Goal: Information Seeking & Learning: Compare options

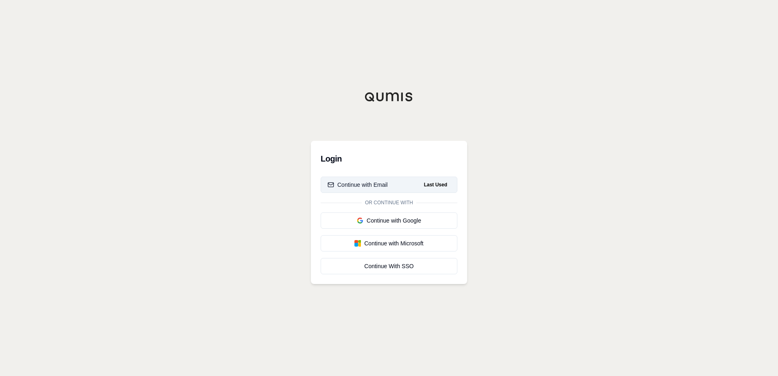
click at [373, 184] on div "Continue with Email" at bounding box center [358, 185] width 60 height 8
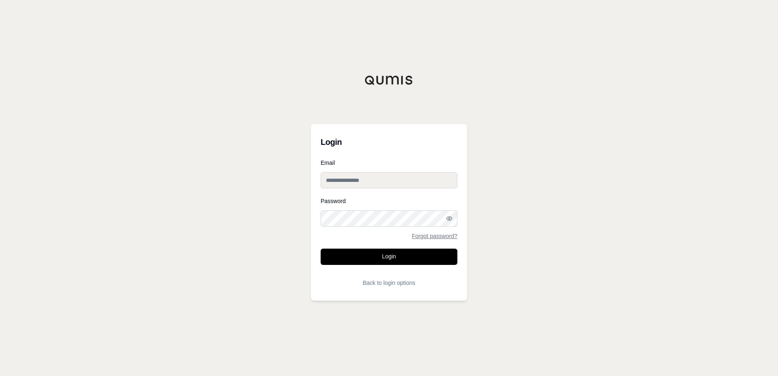
type input "**********"
click at [377, 258] on button "Login" at bounding box center [389, 257] width 137 height 16
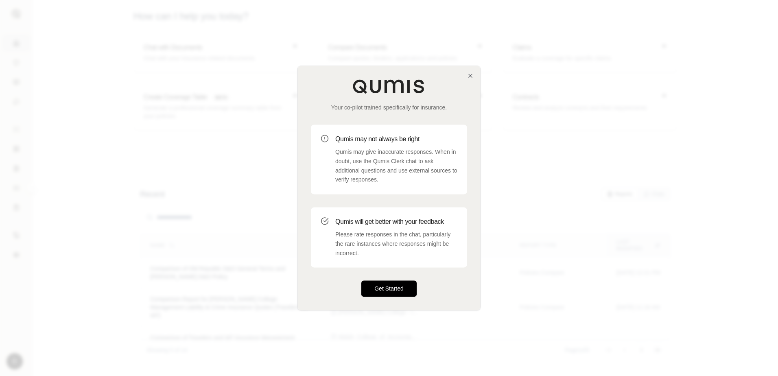
click at [392, 290] on button "Get Started" at bounding box center [388, 289] width 55 height 16
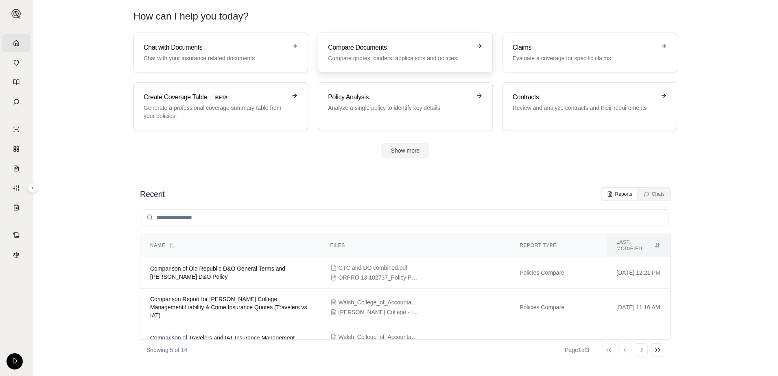
click at [400, 56] on p "Compare quotes, binders, applications and policies" at bounding box center [399, 58] width 143 height 8
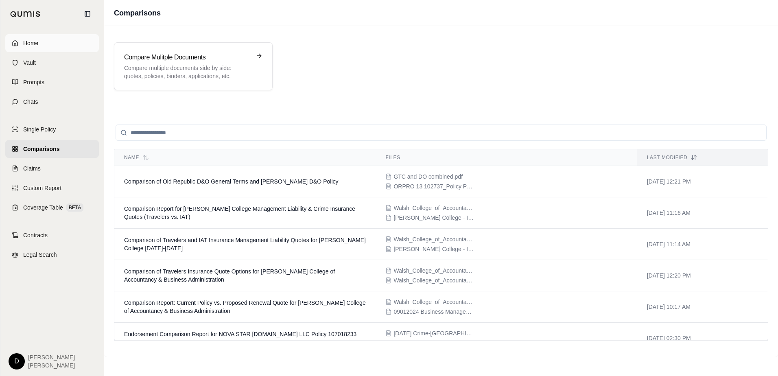
click at [15, 42] on icon at bounding box center [15, 43] width 7 height 7
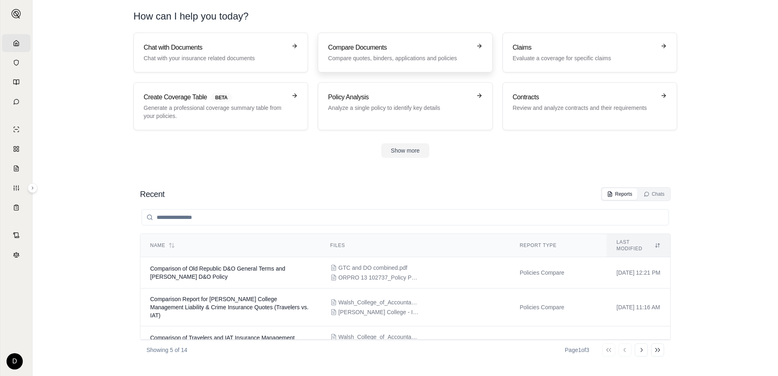
click at [358, 56] on p "Compare quotes, binders, applications and policies" at bounding box center [399, 58] width 143 height 8
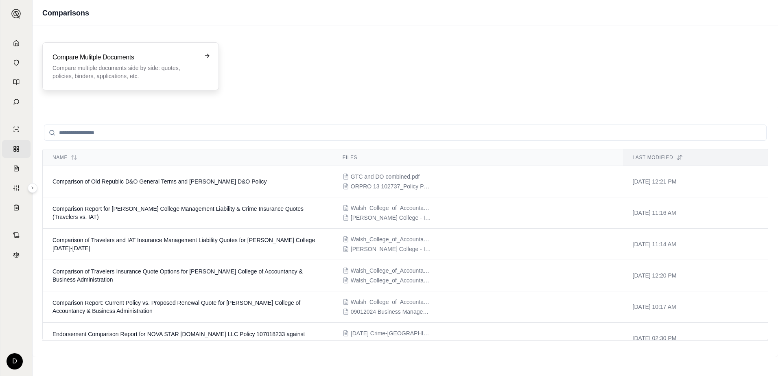
click at [132, 76] on p "Compare multiple documents side by side: quotes, policies, binders, application…" at bounding box center [124, 72] width 145 height 16
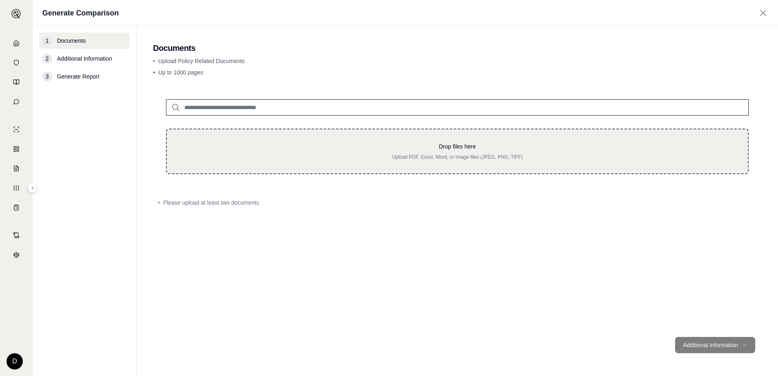
click at [412, 150] on p "Drop files here" at bounding box center [457, 146] width 555 height 8
type input "**********"
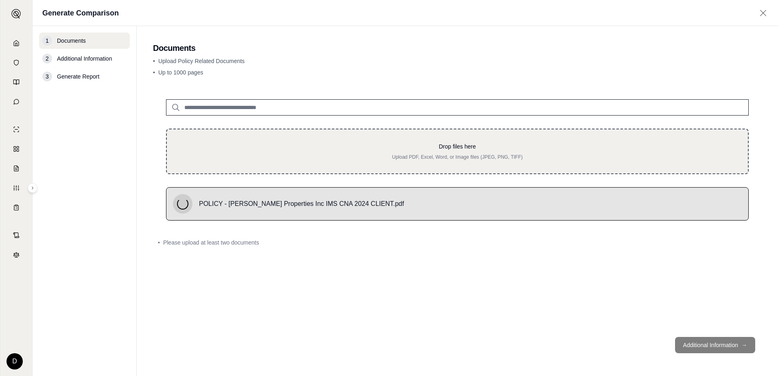
click at [456, 144] on p "Drop files here" at bounding box center [457, 146] width 555 height 8
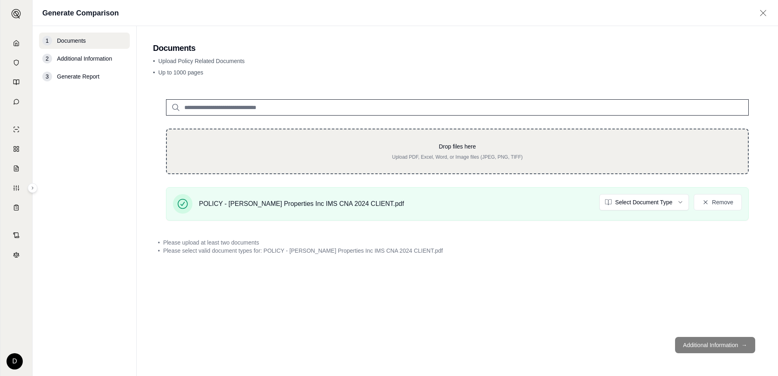
type input "**********"
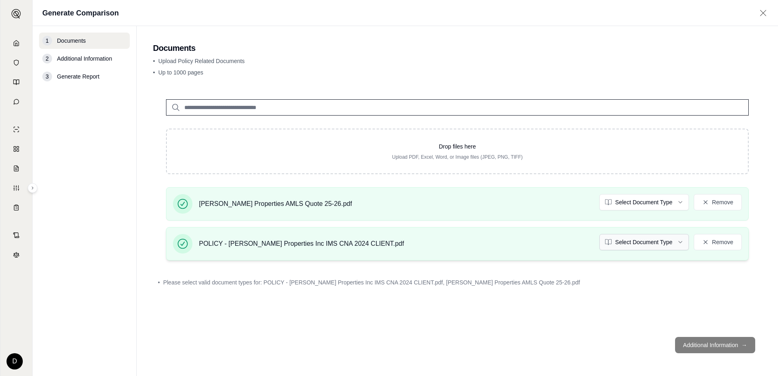
click at [680, 241] on html "Home Vault Prompts Chats Single Policy Comparisons Claims Custom Report Coverag…" at bounding box center [389, 188] width 778 height 376
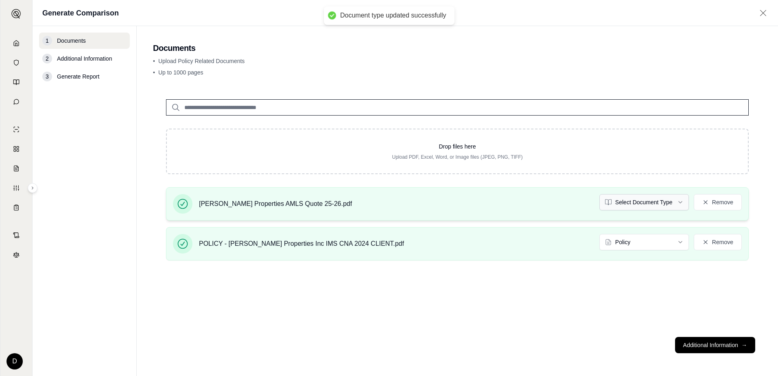
click at [683, 202] on html "Document type updated successfully Home Vault Prompts Chats Single Policy Compa…" at bounding box center [389, 188] width 778 height 376
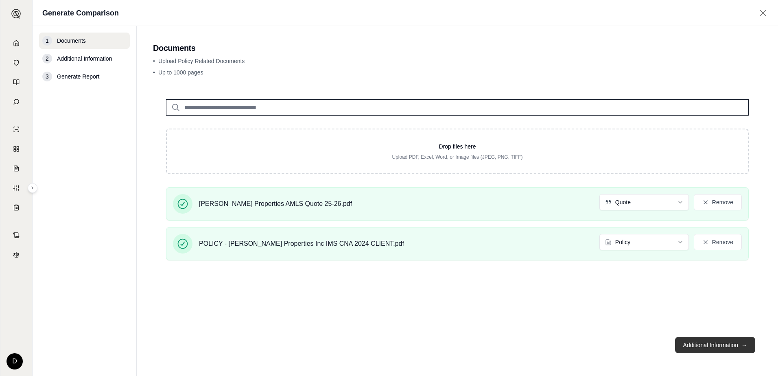
click at [698, 347] on button "Additional Information →" at bounding box center [715, 345] width 80 height 16
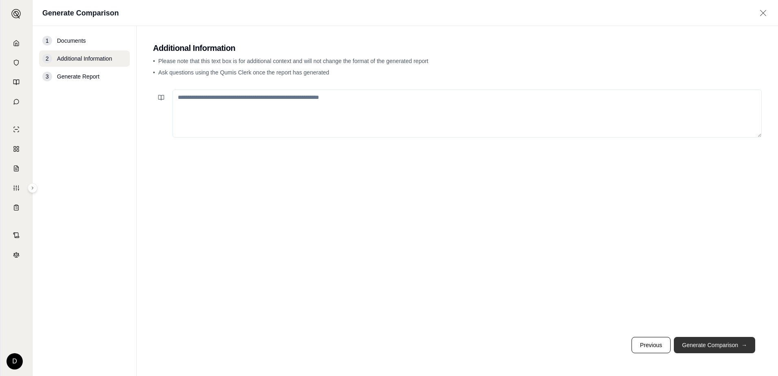
click at [698, 347] on button "Generate Comparison →" at bounding box center [714, 345] width 81 height 16
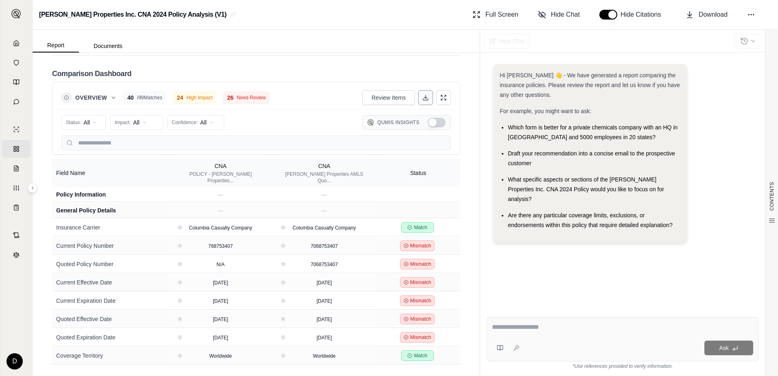
click at [423, 98] on icon at bounding box center [425, 99] width 5 height 2
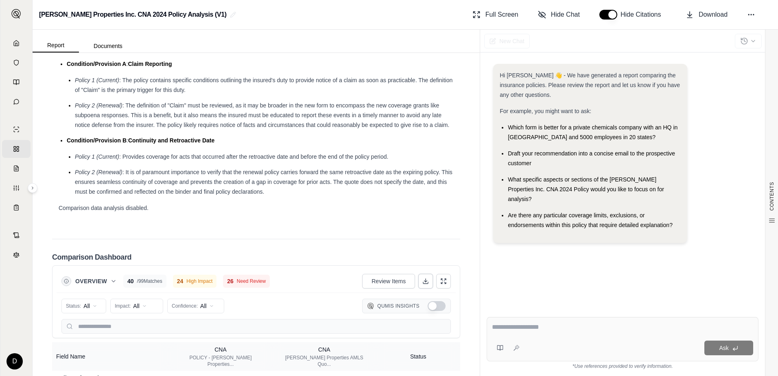
scroll to position [1097, 0]
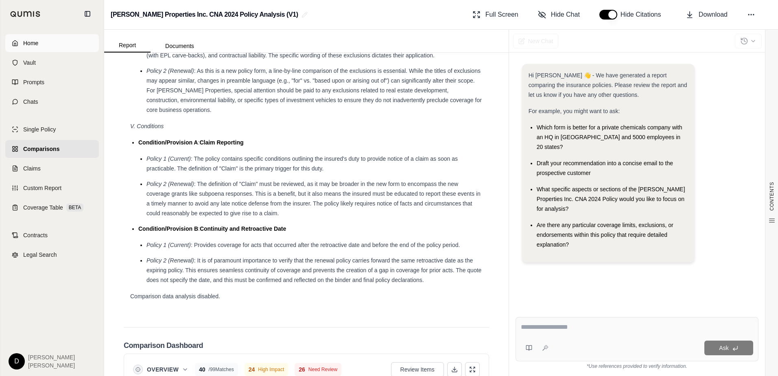
click at [16, 42] on icon at bounding box center [15, 43] width 7 height 7
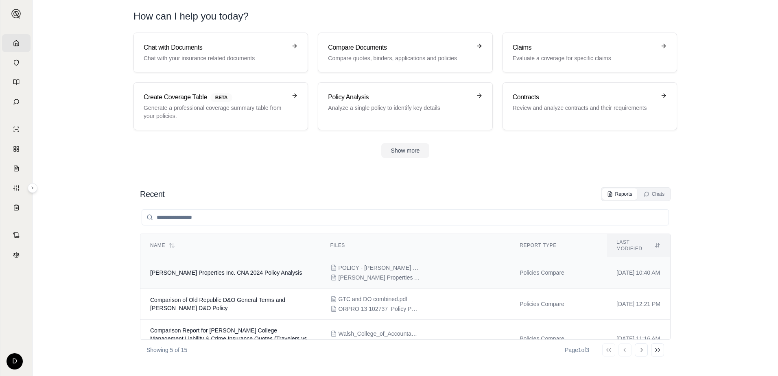
click at [260, 273] on td "[PERSON_NAME] Properties Inc. CNA 2024 Policy Analysis" at bounding box center [230, 272] width 180 height 31
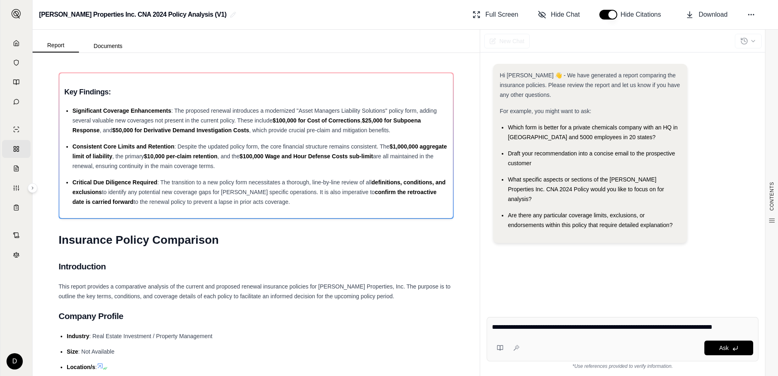
type textarea "**********"
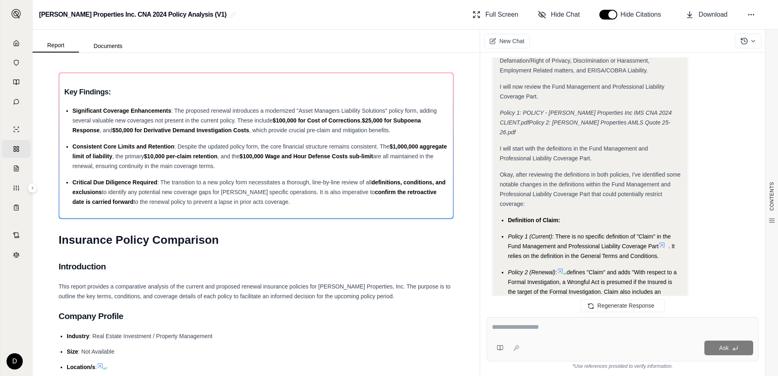
scroll to position [3797, 0]
